Goal: Task Accomplishment & Management: Manage account settings

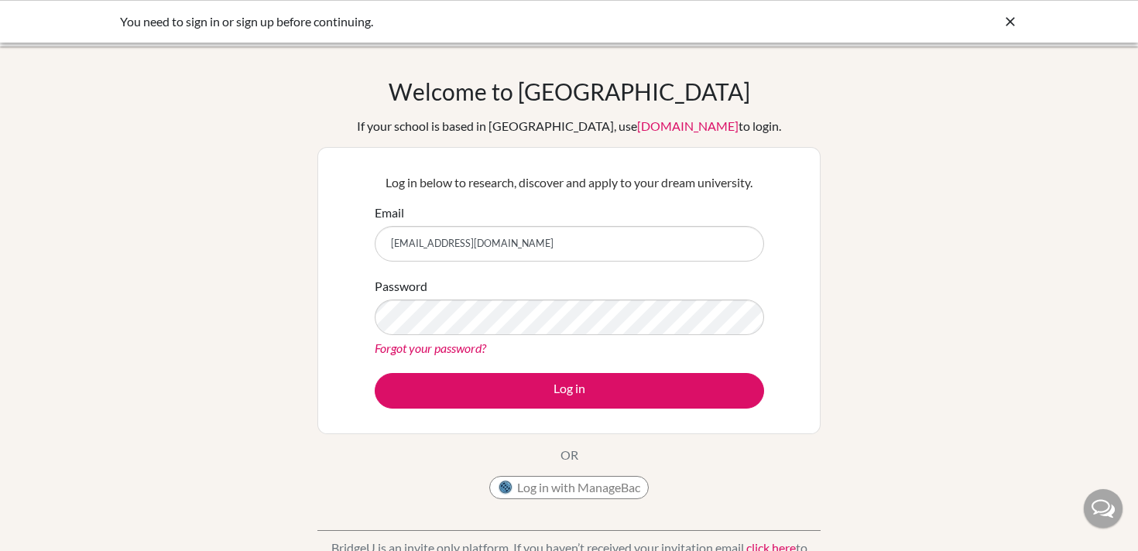
click at [375, 373] on button "Log in" at bounding box center [570, 391] width 390 height 36
click at [441, 348] on link "Forgot your password?" at bounding box center [431, 348] width 112 height 15
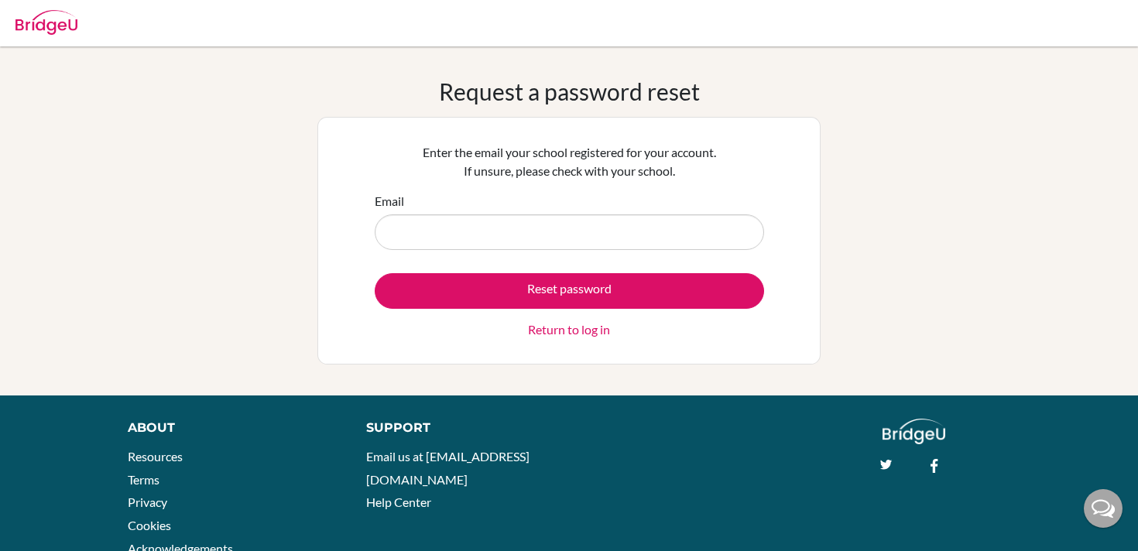
click at [527, 228] on input "Email" at bounding box center [570, 232] width 390 height 36
type input "hamila_asil@scis-china.org"
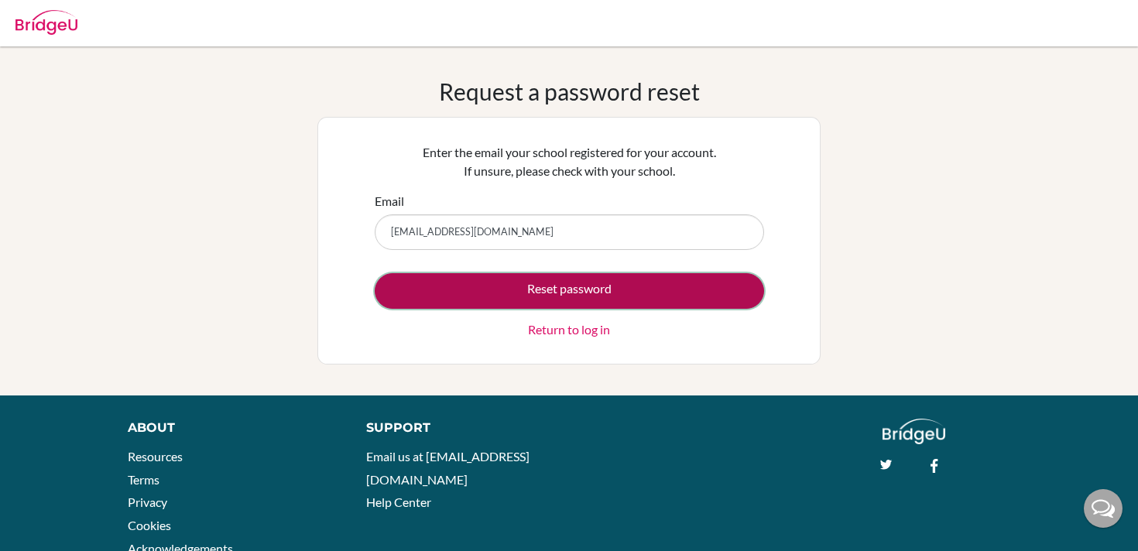
click at [538, 295] on button "Reset password" at bounding box center [570, 291] width 390 height 36
